Goal: Task Accomplishment & Management: Manage account settings

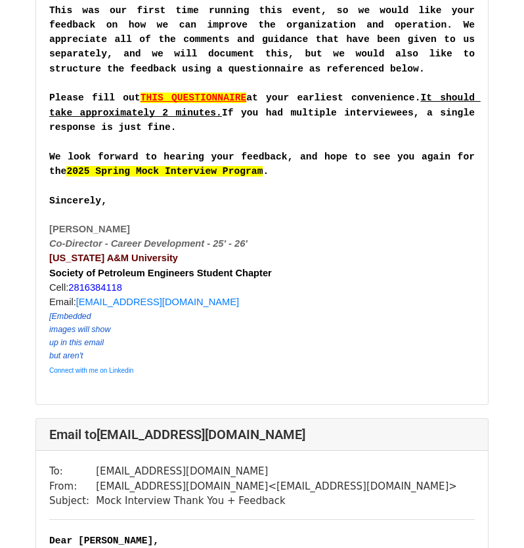
scroll to position [678, 0]
